Goal: Task Accomplishment & Management: Manage account settings

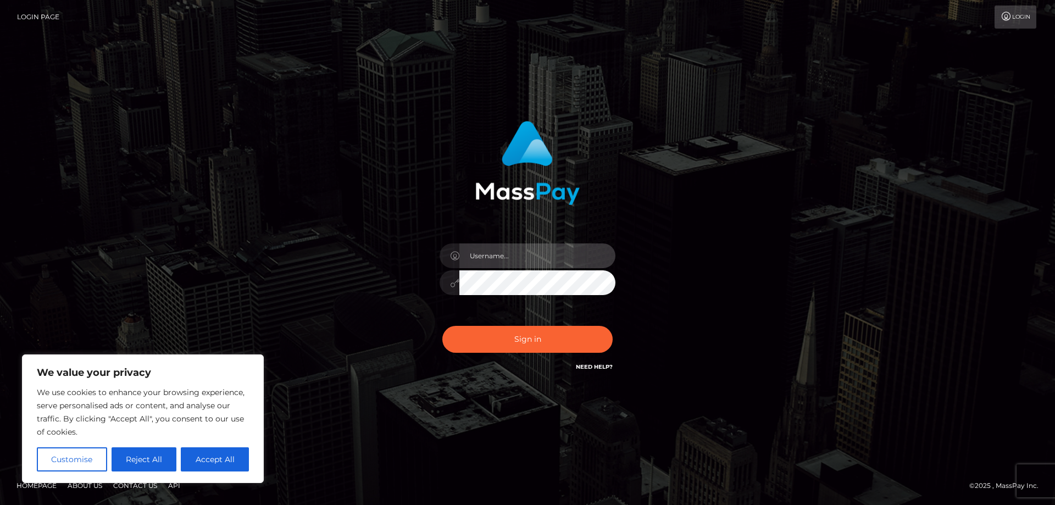
click at [535, 258] on input "text" at bounding box center [537, 255] width 156 height 25
click at [499, 259] on input "[EMAIL_ADDRESS][DOMAIN_NAME]" at bounding box center [537, 255] width 156 height 25
type input "[EMAIL_ADDRESS][DOMAIN_NAME]"
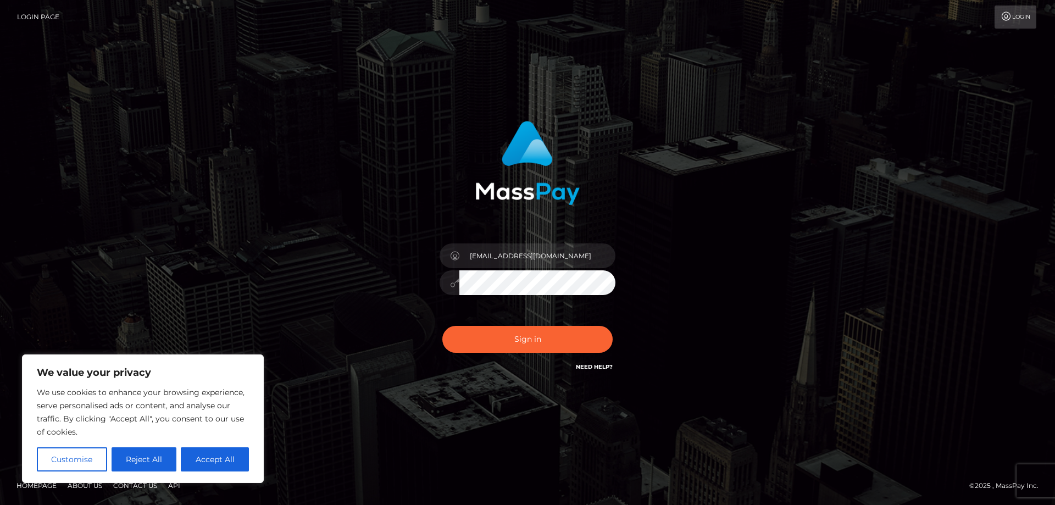
click at [442, 326] on button "Sign in" at bounding box center [527, 339] width 170 height 27
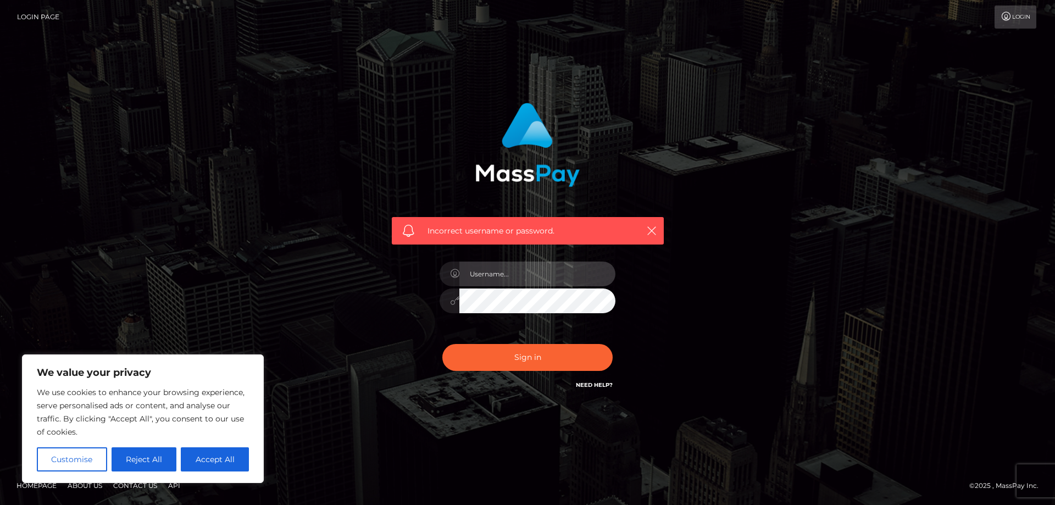
click at [524, 269] on input "text" at bounding box center [537, 274] width 156 height 25
type input "[EMAIL_ADDRESS][DOMAIN_NAME]"
click at [452, 304] on icon at bounding box center [454, 300] width 9 height 9
click at [433, 293] on div "[EMAIL_ADDRESS][DOMAIN_NAME]" at bounding box center [527, 295] width 192 height 84
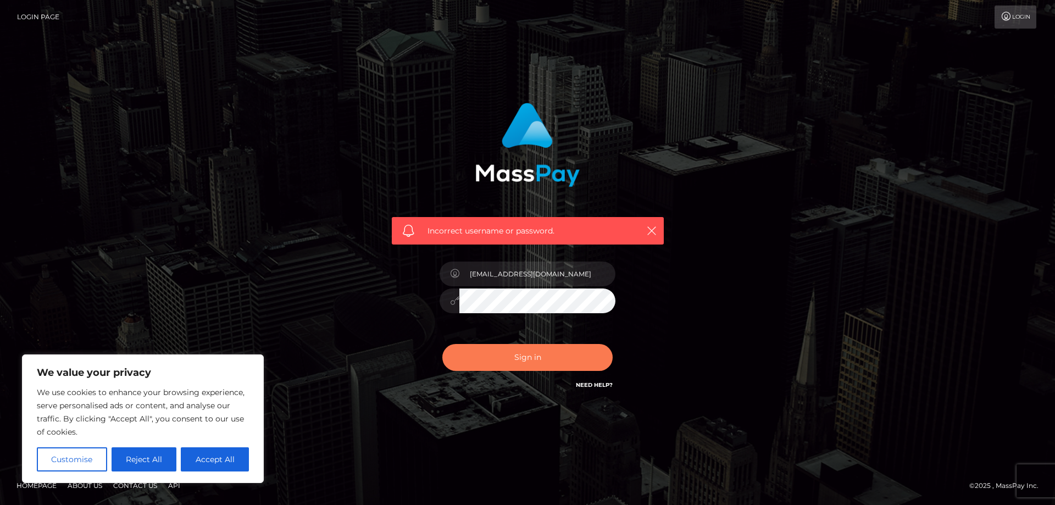
click at [495, 351] on button "Sign in" at bounding box center [527, 357] width 170 height 27
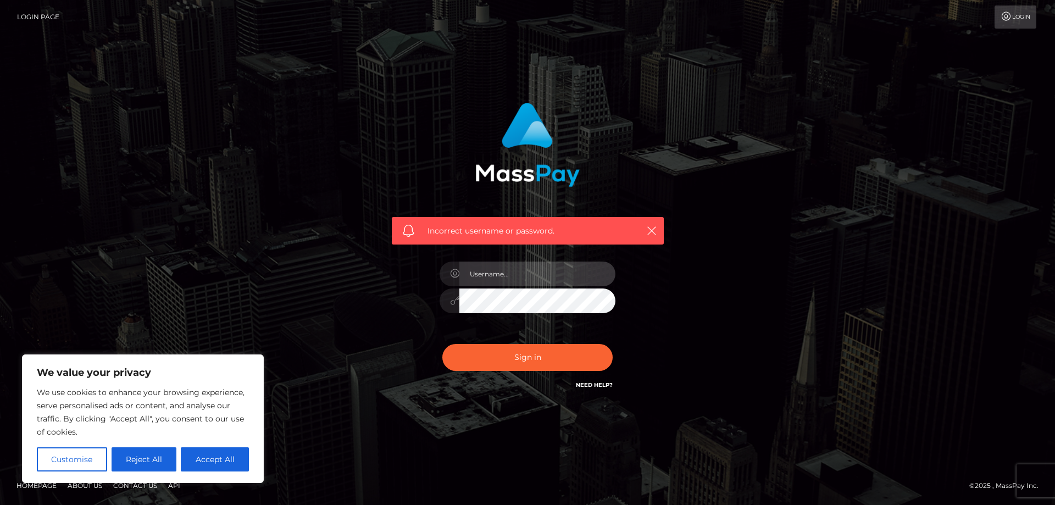
click at [501, 271] on input "text" at bounding box center [537, 274] width 156 height 25
click at [470, 271] on input "[EMAIL_ADDRESS][DOMAIN_NAME]" at bounding box center [537, 274] width 156 height 25
click at [497, 274] on input "scarletMeowxo@gmail.com" at bounding box center [537, 274] width 156 height 25
type input "scarletmeowxo@gmail.com"
click at [442, 344] on button "Sign in" at bounding box center [527, 357] width 170 height 27
